Goal: Transaction & Acquisition: Purchase product/service

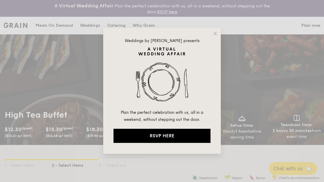
click at [215, 37] on div "Weddings by [PERSON_NAME] presents Plan the perfect celebration with us, all in…" at bounding box center [162, 91] width 118 height 126
click at [216, 35] on icon at bounding box center [215, 33] width 5 height 5
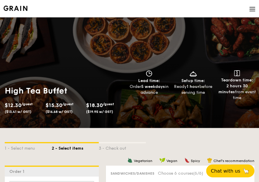
scroll to position [88, 0]
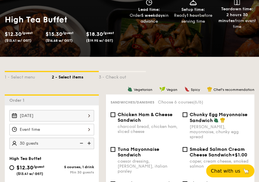
click at [63, 114] on div "[DATE]" at bounding box center [51, 115] width 85 height 11
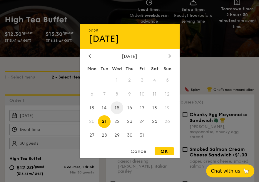
click at [116, 107] on span "15" at bounding box center [117, 107] width 13 height 13
click at [161, 153] on div "OK" at bounding box center [164, 151] width 19 height 8
type input "[DATE]"
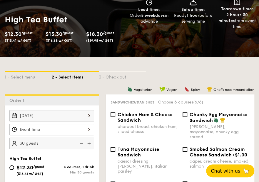
click at [86, 129] on div at bounding box center [51, 129] width 85 height 11
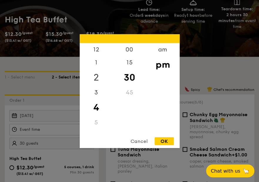
click at [99, 75] on div "2" at bounding box center [96, 77] width 33 height 17
click at [97, 64] on div "1" at bounding box center [96, 64] width 33 height 17
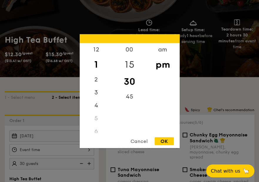
scroll to position [59, 0]
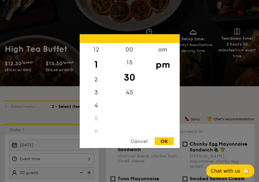
click at [126, 77] on div "30" at bounding box center [129, 77] width 33 height 17
click at [164, 143] on div "OK" at bounding box center [164, 141] width 19 height 8
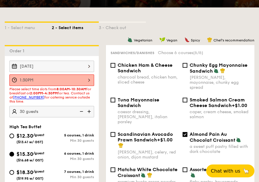
scroll to position [147, 0]
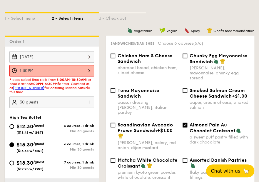
click at [74, 72] on div "1:30PM" at bounding box center [51, 70] width 85 height 11
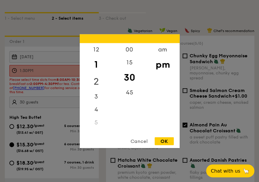
click at [96, 80] on div "2" at bounding box center [96, 81] width 33 height 17
click at [163, 140] on div "OK" at bounding box center [164, 141] width 19 height 8
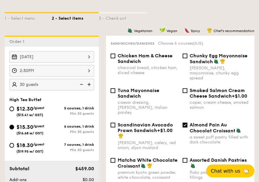
click at [85, 71] on div "2:30PM" at bounding box center [51, 70] width 85 height 11
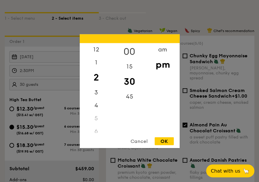
click at [132, 53] on div "00" at bounding box center [129, 51] width 33 height 17
click at [164, 144] on div "OK" at bounding box center [164, 141] width 19 height 8
type input "2:00PM"
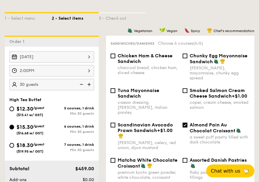
scroll to position [176, 0]
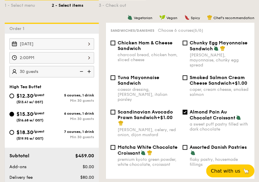
scroll to position [147, 0]
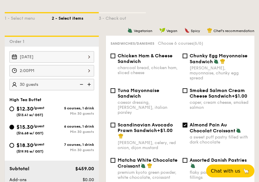
click at [12, 107] on input "$12.30 /guest ($13.41 w/ GST) 5 courses, 1 drink Min 30 guests" at bounding box center [11, 108] width 5 height 5
radio input "true"
checkbox input "false"
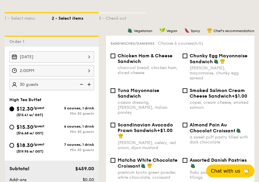
checkbox input "false"
radio input "true"
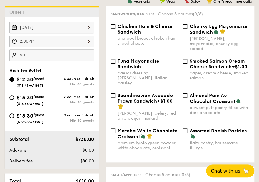
scroll to position [206, 0]
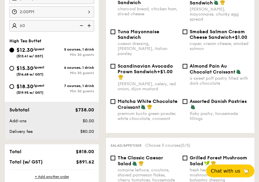
type input "60 guests"
click at [5, 79] on div "High Tea Buffet $12.30 /guest ($13.41 w/ GST) 5 courses, 1 drink Min 30 guests …" at bounding box center [52, 70] width 94 height 62
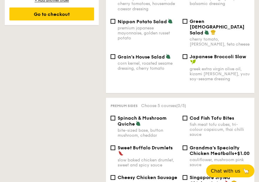
scroll to position [412, 0]
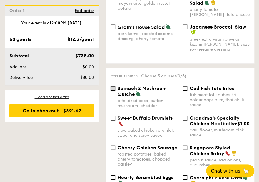
click at [111, 86] on input "Spinach & Mushroom Quiche bite-sized base, button mushroom, cheddar" at bounding box center [113, 88] width 5 height 5
checkbox input "true"
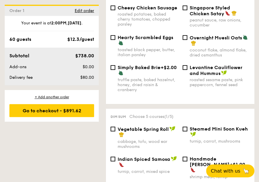
scroll to position [588, 0]
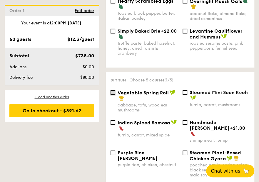
click at [111, 90] on input "Vegetable Spring Roll cabbage, tofu, wood ear mushrooms" at bounding box center [113, 92] width 5 height 5
checkbox input "true"
click at [112, 120] on input "Indian Spiced Samosa turnip, carrot, mixed spice" at bounding box center [113, 122] width 5 height 5
checkbox input "true"
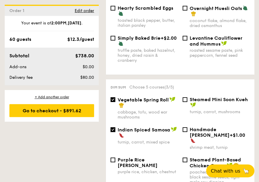
scroll to position [706, 0]
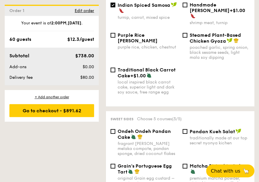
click at [20, 147] on div "1 - Select menu 2 - Select items 3 - Check out Order 1 [DATE] 2:00PM 60 guests …" at bounding box center [129, 73] width 259 height 1268
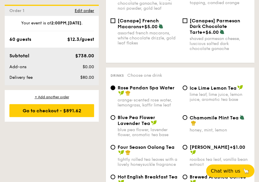
scroll to position [1206, 0]
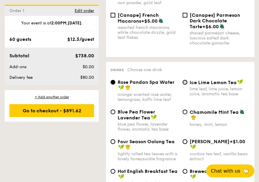
click at [186, 80] on input "Ice Lime Lemon Tea lime leaf, lime juice, lemon juice, aromatic tea base" at bounding box center [185, 82] width 5 height 5
radio input "true"
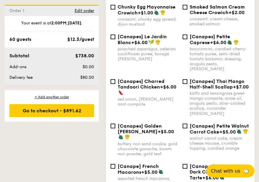
scroll to position [1029, 0]
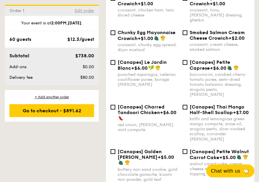
click at [85, 11] on span "Edit order" at bounding box center [84, 10] width 19 height 5
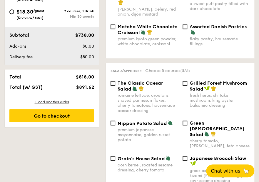
scroll to position [173, 0]
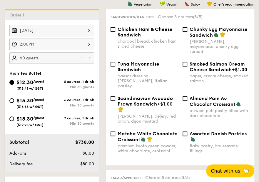
click at [85, 28] on div "[DATE]" at bounding box center [51, 30] width 85 height 11
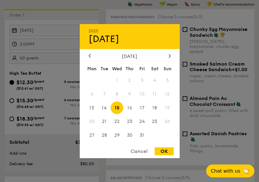
click at [46, 133] on div at bounding box center [129, 91] width 259 height 182
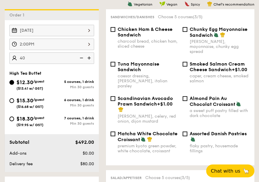
type input "40 guests"
click at [8, 136] on div "Subtotal $492.00 Add-ons $0.00 Delivery fee $80.00" at bounding box center [52, 153] width 94 height 38
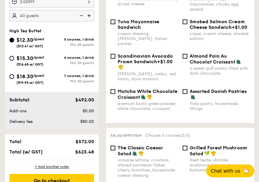
scroll to position [232, 0]
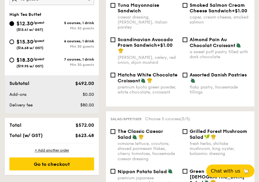
click at [6, 88] on div "Subtotal $492.00 Add-ons $0.00 Delivery fee $80.00" at bounding box center [52, 94] width 94 height 38
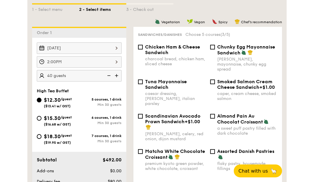
scroll to position [144, 0]
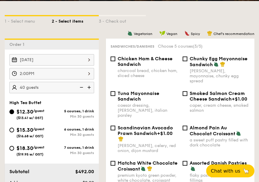
click at [162, 10] on div "1 - Select menu 2 - Select items 3 - Check out" at bounding box center [130, 20] width 250 height 38
click at [12, 130] on input "$15.30 /guest ($16.68 w/ GST) 6 courses, 1 drink Min 30 guests" at bounding box center [11, 130] width 5 height 5
radio input "true"
checkbox input "false"
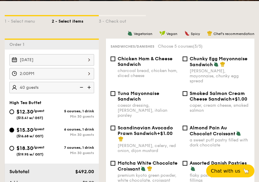
checkbox input "false"
radio input "true"
click at [144, 21] on div "3 - Check out" at bounding box center [122, 20] width 47 height 8
click at [11, 109] on input "$12.30 /guest ($13.41 w/ GST) 5 courses, 1 drink Min 30 guests" at bounding box center [11, 111] width 5 height 5
radio input "true"
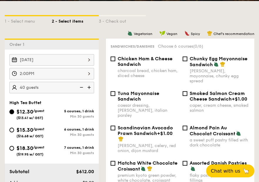
radio input "true"
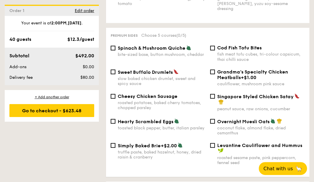
scroll to position [409, 0]
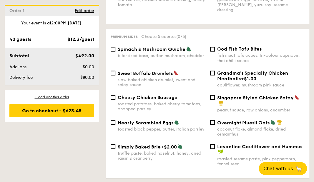
click at [196, 83] on div "Sweet Buffalo Drumlets slow baked chicken drumlet, sweet and spicy sauce Grandm…" at bounding box center [207, 82] width 198 height 24
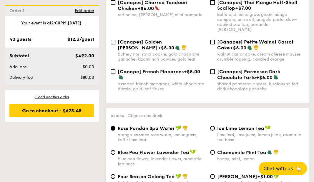
scroll to position [997, 0]
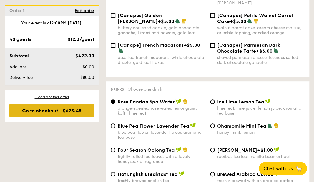
click at [62, 111] on div "Go to checkout - $623.48" at bounding box center [51, 110] width 85 height 13
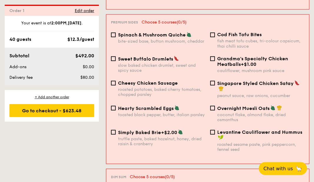
scroll to position [438, 0]
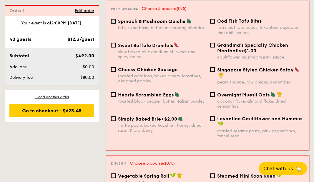
click at [112, 19] on input "Spinach & Mushroom Quiche bite-sized base, button mushroom, cheddar" at bounding box center [113, 21] width 5 height 5
checkbox input "true"
click at [211, 67] on input "Singapore Styled Chicken Satay peanut sauce, raw onions, cucumber" at bounding box center [212, 69] width 5 height 5
checkbox input "true"
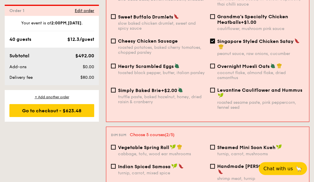
scroll to position [497, 0]
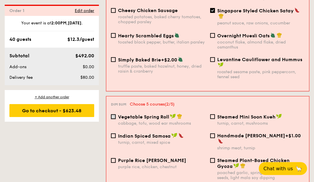
click at [111, 114] on input "Vegetable Spring Roll cabbage, tofu, wood ear mushrooms" at bounding box center [113, 116] width 5 height 5
checkbox input "true"
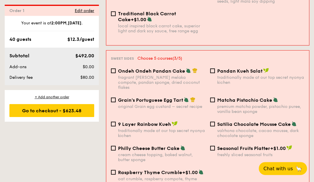
scroll to position [673, 0]
click at [212, 122] on input "Satilia Chocolate Mousse Cake valrhona chocolate, cacao mousse, dark chocolate …" at bounding box center [212, 124] width 5 height 5
checkbox input "true"
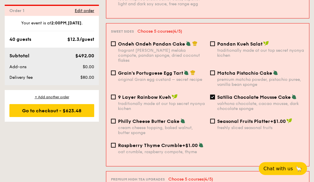
scroll to position [703, 0]
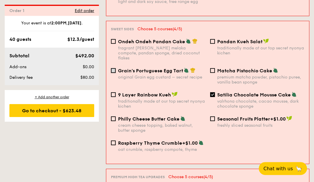
click at [114, 68] on input "Grain's Portuguese Egg Tart original Grain egg custard – secret recipe" at bounding box center [113, 70] width 5 height 5
checkbox input "true"
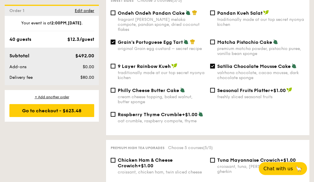
scroll to position [789, 0]
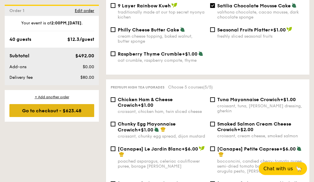
click at [73, 110] on div "Go to checkout - $623.48" at bounding box center [51, 110] width 85 height 13
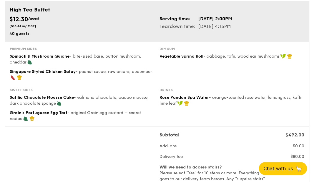
scroll to position [88, 0]
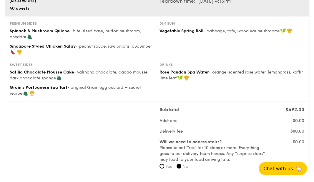
click at [130, 139] on div "Subtotal $492.00 Add-ons $0.00 Delivery fee $80.00 Will we need to access stair…" at bounding box center [156, 139] width 299 height 67
click at [101, 136] on div "Subtotal $492.00 Add-ons $0.00 Delivery fee $80.00 Will we need to access stair…" at bounding box center [156, 139] width 299 height 67
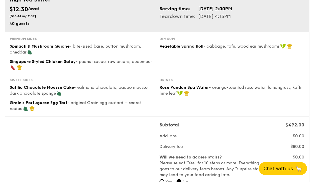
scroll to position [0, 0]
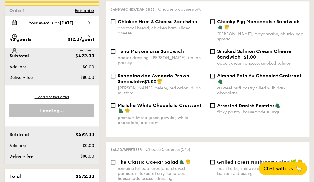
scroll to position [1204, 0]
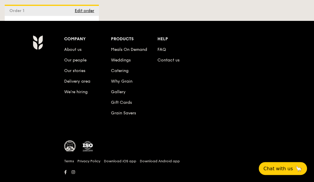
click at [33, 92] on div "Company About us Our people Our stories Delivery area We’re hiring Products Mea…" at bounding box center [157, 108] width 286 height 146
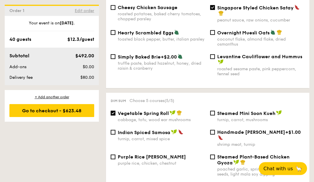
click at [87, 10] on span "Edit order" at bounding box center [84, 10] width 19 height 5
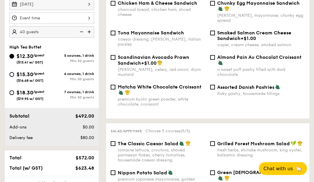
scroll to position [173, 0]
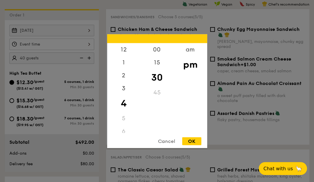
click at [72, 41] on div "12 1 2 3 4 5 6 7 8 9 10 11 00 15 30 45 am pm Cancel OK" at bounding box center [51, 44] width 85 height 11
click at [123, 74] on div "2" at bounding box center [123, 77] width 33 height 17
click at [157, 49] on div "00" at bounding box center [156, 51] width 33 height 17
click at [190, 141] on div "OK" at bounding box center [191, 141] width 19 height 8
click at [65, 43] on div "2:00PM 12 1 2 3 4 5 6 7 8 9 10 11 00 15 30 45 am pm Cancel OK" at bounding box center [51, 44] width 85 height 11
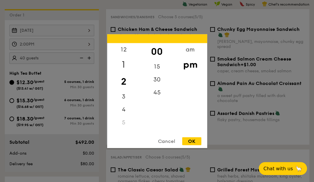
click at [123, 63] on div "1" at bounding box center [123, 64] width 33 height 17
click at [191, 143] on div "OK" at bounding box center [191, 141] width 19 height 8
type input "1:00PM"
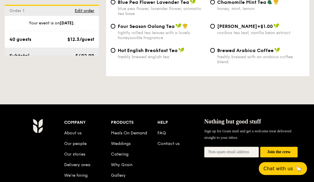
scroll to position [1117, 0]
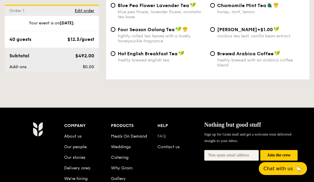
click at [159, 134] on link "FAQ" at bounding box center [161, 136] width 9 height 5
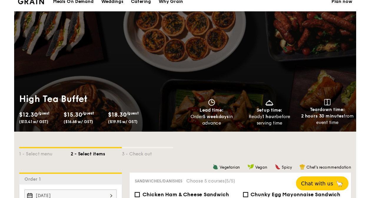
scroll to position [0, 0]
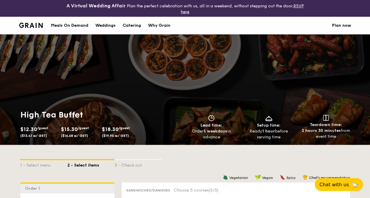
click at [165, 26] on div "Why Grain" at bounding box center [159, 26] width 22 height 18
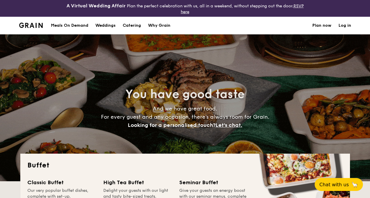
select select
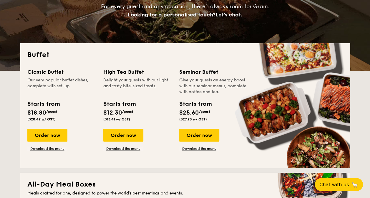
scroll to position [118, 0]
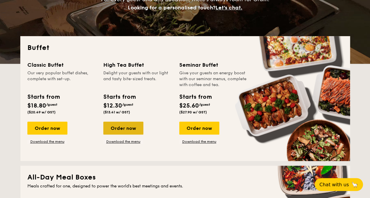
click at [116, 128] on div "Order now" at bounding box center [123, 128] width 40 height 13
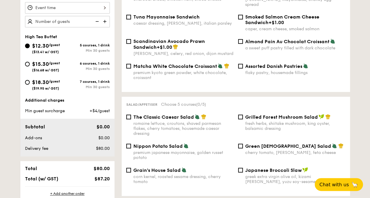
scroll to position [94, 0]
